Goal: Information Seeking & Learning: Learn about a topic

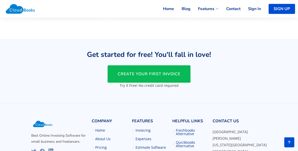
scroll to position [1227, 0]
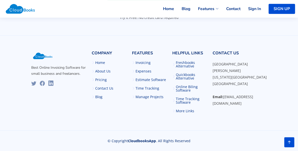
scroll to position [918, 0]
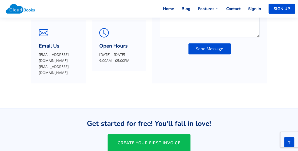
scroll to position [220, 0]
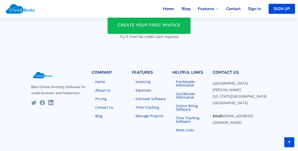
scroll to position [387, 0]
